Goal: Obtain resource: Obtain resource

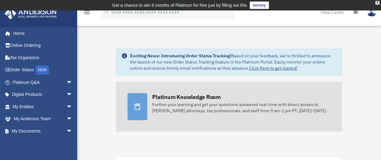
click at [204, 95] on div "Platinum Knowledge Room" at bounding box center [186, 97] width 68 height 8
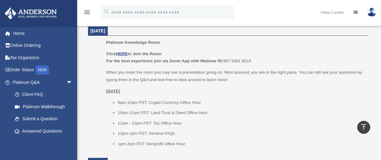
scroll to position [278, 0]
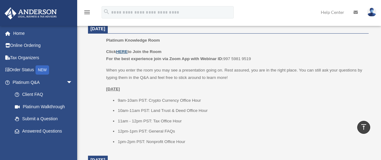
click at [122, 51] on u "HERE" at bounding box center [121, 51] width 11 height 5
click at [20, 34] on link "Home" at bounding box center [42, 33] width 77 height 12
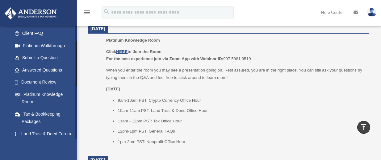
scroll to position [62, 0]
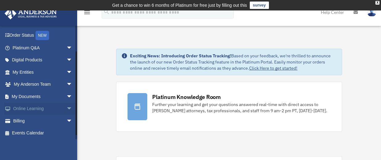
scroll to position [35, 0]
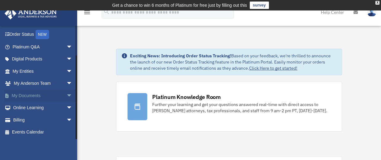
click at [34, 96] on link "My Documents arrow_drop_down" at bounding box center [42, 95] width 77 height 12
click at [33, 96] on link "My Documents arrow_drop_down" at bounding box center [42, 95] width 77 height 12
click at [31, 93] on link "My Documents arrow_drop_down" at bounding box center [42, 95] width 77 height 12
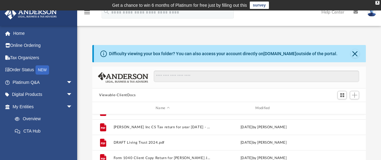
click at [179, 43] on div "Difficulty viewing your box folder? You can also access your account directly o…" at bounding box center [229, 137] width 304 height 210
click at [194, 40] on div "Difficulty viewing your box folder? You can also access your account directly o…" at bounding box center [229, 137] width 304 height 210
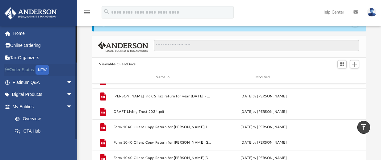
scroll to position [31, 0]
click at [23, 33] on link "Home" at bounding box center [42, 33] width 77 height 12
click at [21, 35] on link "Home" at bounding box center [42, 33] width 77 height 12
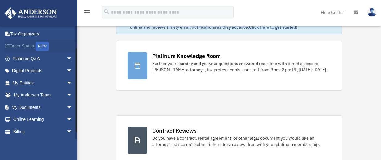
scroll to position [31, 0]
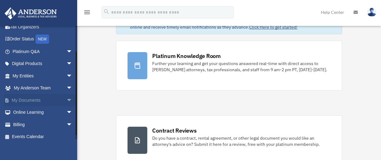
click at [66, 98] on span "arrow_drop_down" at bounding box center [72, 100] width 12 height 13
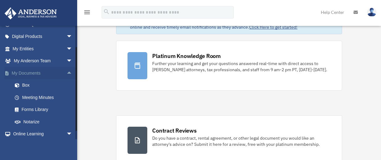
scroll to position [62, 0]
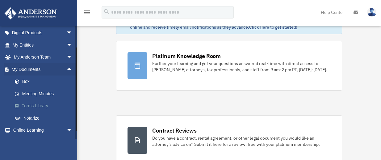
click at [47, 103] on link "Forms Library" at bounding box center [45, 106] width 73 height 12
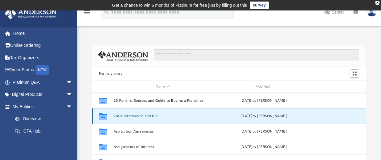
click at [155, 115] on button "280a Information and Kit" at bounding box center [163, 116] width 98 height 4
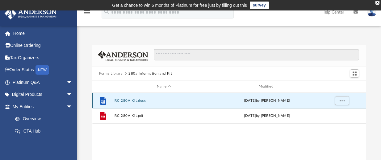
click at [139, 101] on button "IRC 280A Kit.docx" at bounding box center [164, 101] width 101 height 4
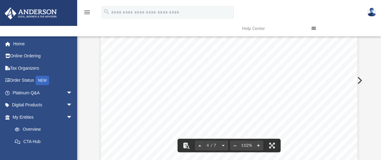
scroll to position [1203, 0]
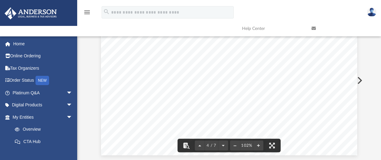
click at [363, 88] on button "Preview" at bounding box center [359, 80] width 14 height 17
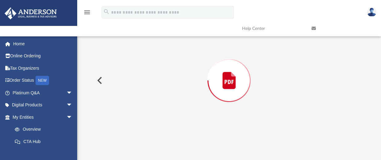
click at [364, 89] on div "Preview" at bounding box center [228, 80] width 273 height 159
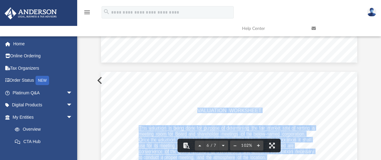
scroll to position [1635, 0]
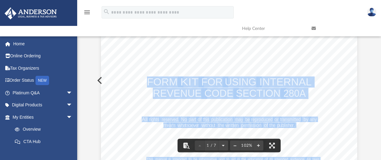
scroll to position [0, 0]
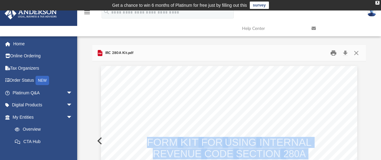
click at [334, 54] on button "Print" at bounding box center [333, 53] width 12 height 10
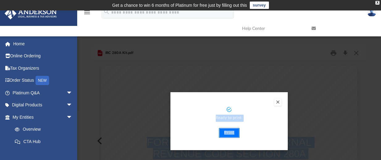
click at [229, 132] on button "Print" at bounding box center [229, 133] width 21 height 10
